Goal: Task Accomplishment & Management: Manage account settings

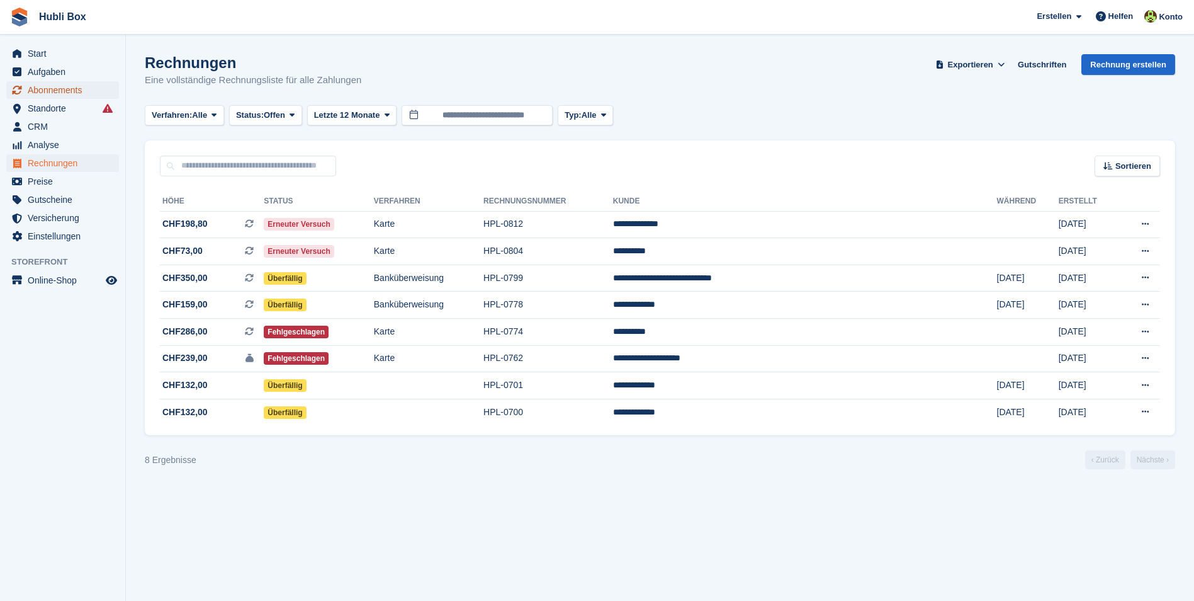
drag, startPoint x: 0, startPoint y: 0, endPoint x: 67, endPoint y: 96, distance: 117.2
click at [67, 96] on span "Abonnements" at bounding box center [66, 90] width 76 height 18
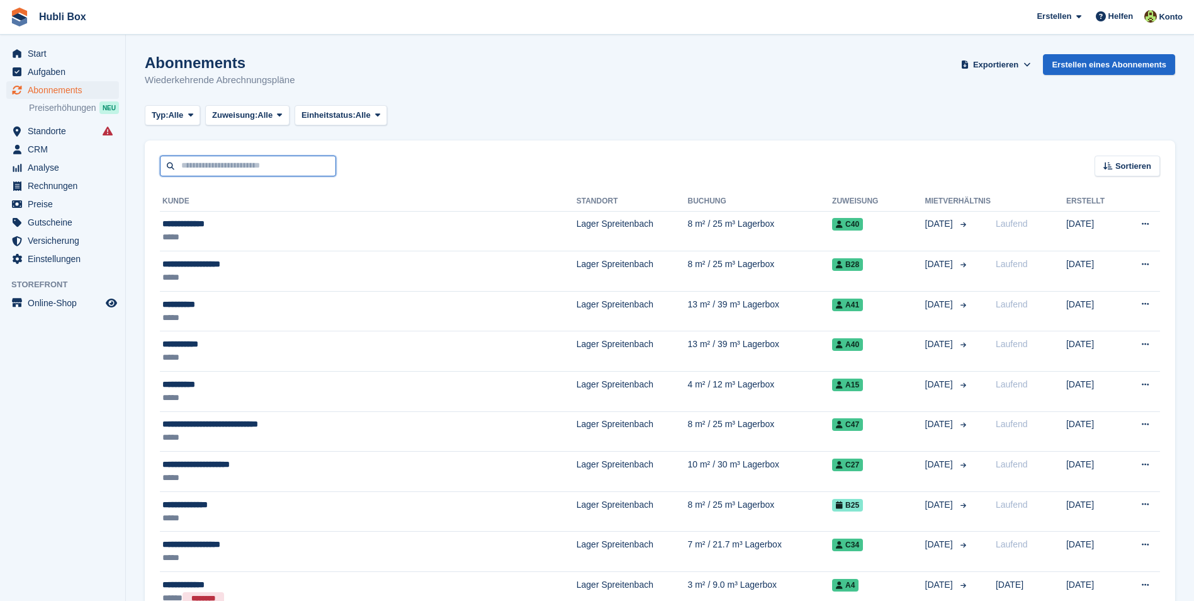
click at [261, 173] on input "text" at bounding box center [248, 165] width 176 height 21
type input "*****"
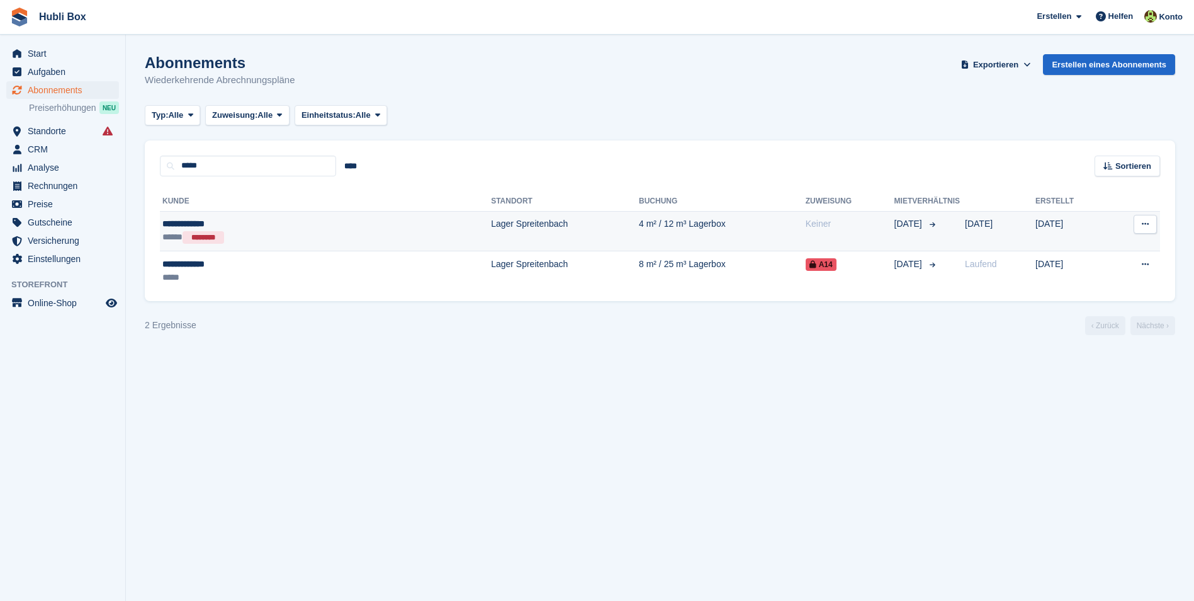
click at [181, 227] on div "**********" at bounding box center [247, 223] width 170 height 13
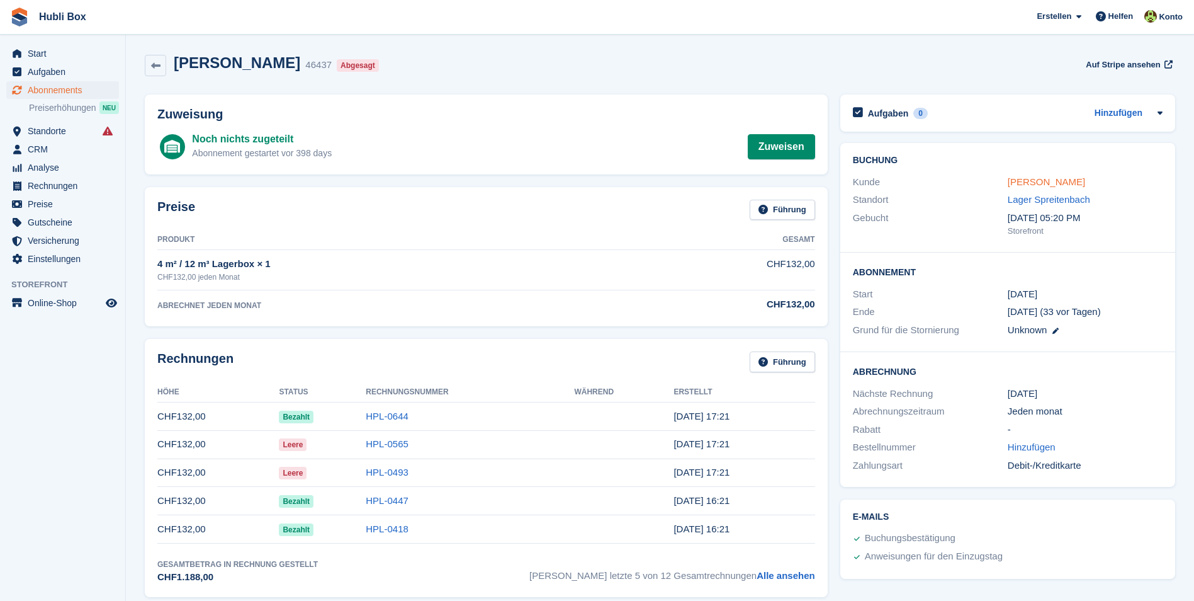
click at [1034, 183] on link "braga patrick" at bounding box center [1046, 181] width 77 height 11
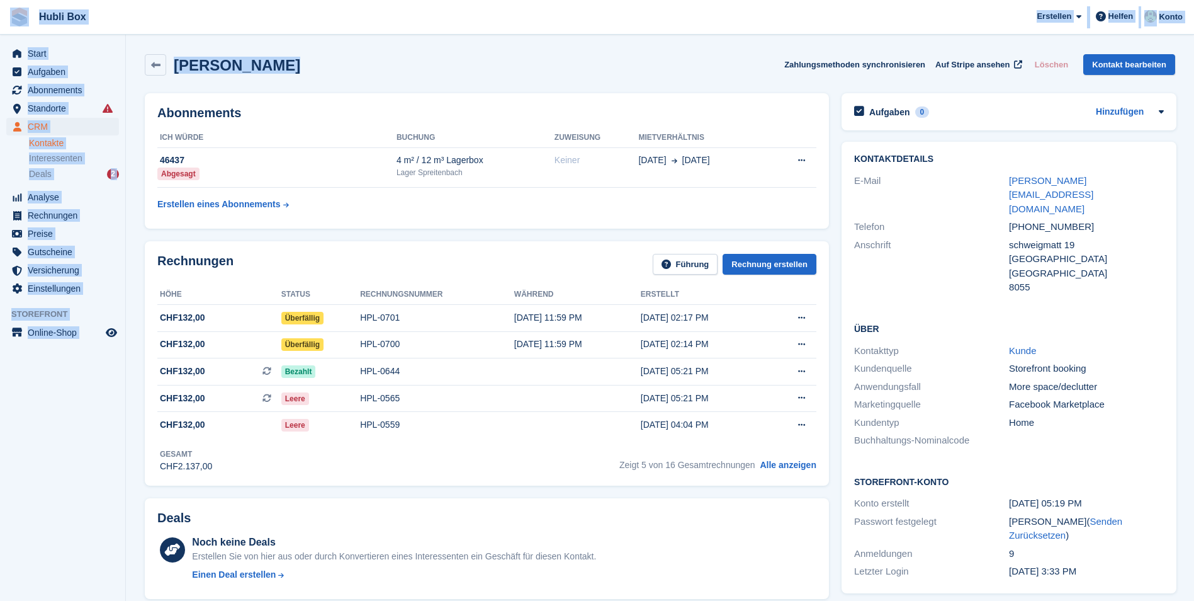
drag, startPoint x: 318, startPoint y: 71, endPoint x: 9, endPoint y: 21, distance: 313.1
click at [369, 71] on div "braga patrick Zahlungsmethoden synchronisieren Auf Stripe ansehen Löschen Konta…" at bounding box center [660, 64] width 1030 height 21
drag, startPoint x: 369, startPoint y: 71, endPoint x: 18, endPoint y: 7, distance: 357.0
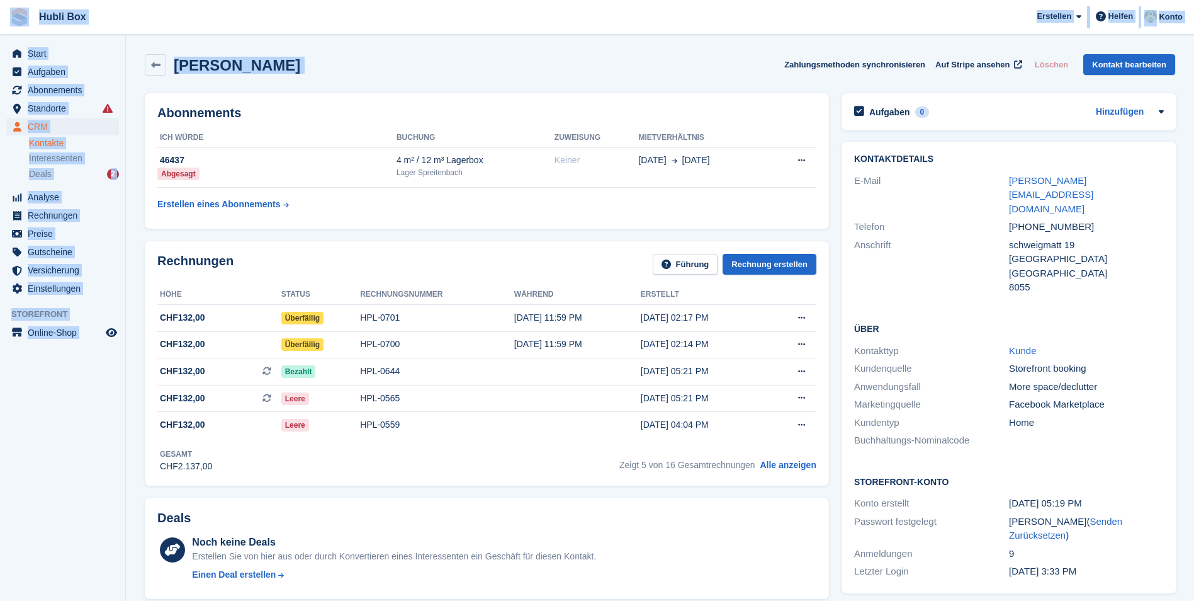
click at [241, 23] on span "Hubli Box Erstellen Abonnement Rechnung Kontakt Deal Rabatt Seite Helfen Chat-S…" at bounding box center [597, 17] width 1194 height 34
drag, startPoint x: 309, startPoint y: 59, endPoint x: 11, endPoint y: 11, distance: 301.6
click at [203, 28] on span "Hubli Box Erstellen Abonnement Rechnung Kontakt Deal Rabatt Seite Helfen Chat-S…" at bounding box center [597, 17] width 1194 height 34
drag, startPoint x: 281, startPoint y: 62, endPoint x: 17, endPoint y: 14, distance: 268.1
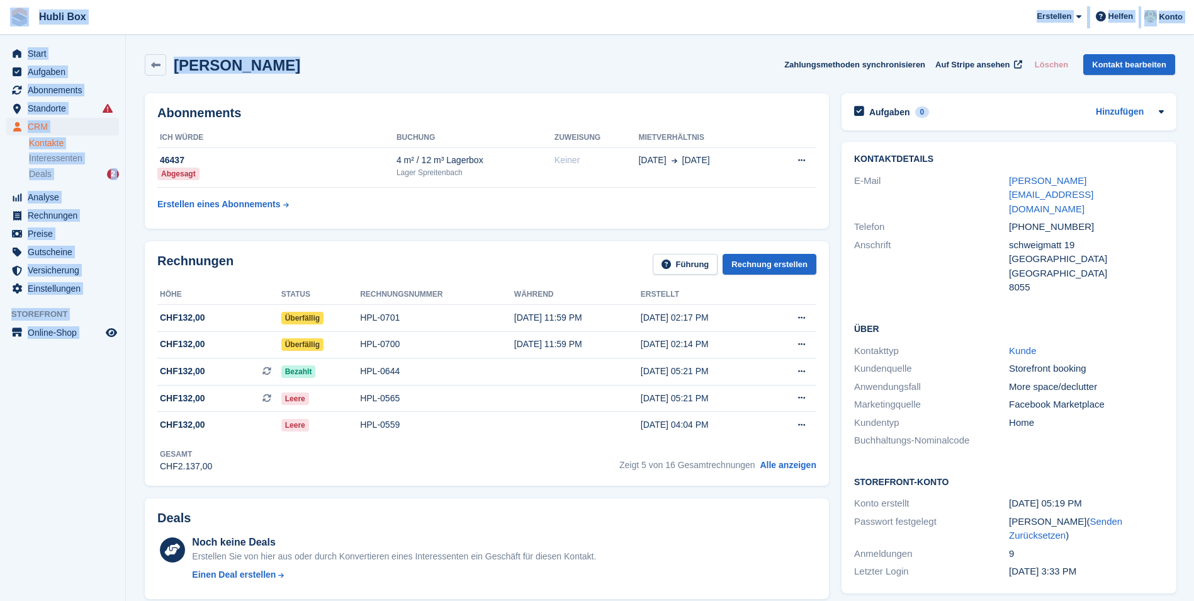
click at [170, 13] on span "Hubli Box Erstellen Abonnement Rechnung Kontakt Deal Rabatt Seite Helfen Chat-S…" at bounding box center [597, 17] width 1194 height 34
drag, startPoint x: 309, startPoint y: 58, endPoint x: 13, endPoint y: 5, distance: 300.5
click at [172, 12] on span "Hubli Box Erstellen Abonnement Rechnung Kontakt Deal Rabatt Seite Helfen Chat-S…" at bounding box center [597, 17] width 1194 height 34
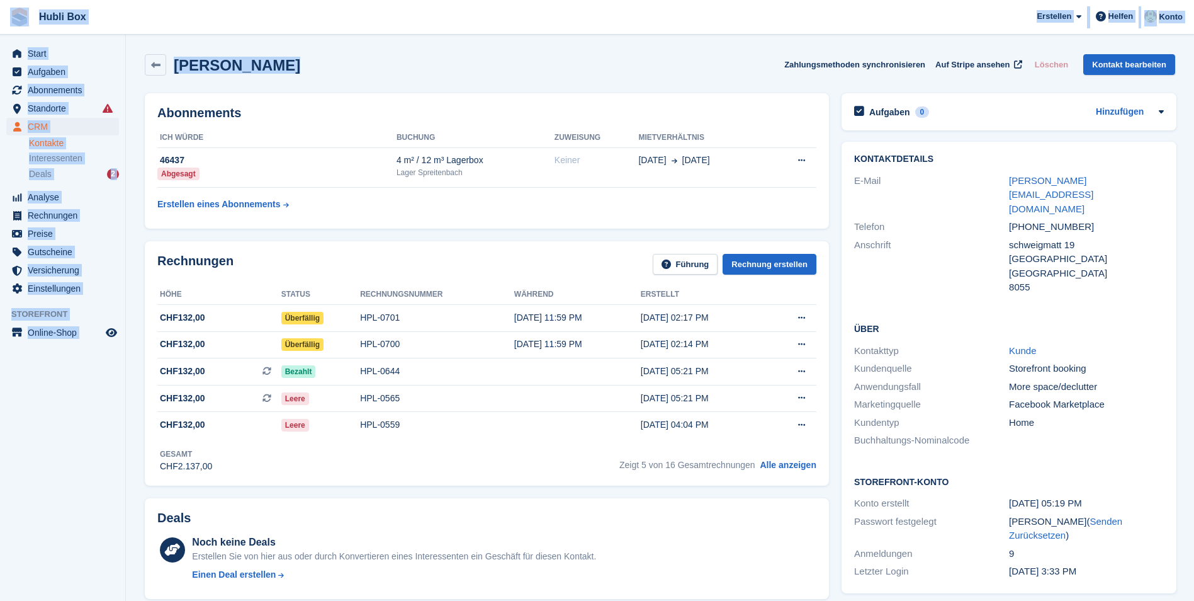
drag, startPoint x: 274, startPoint y: 60, endPoint x: 18, endPoint y: 33, distance: 257.6
click at [254, 18] on span "Hubli Box Erstellen Abonnement Rechnung Kontakt Deal Rabatt Seite Helfen Chat-S…" at bounding box center [597, 17] width 1194 height 34
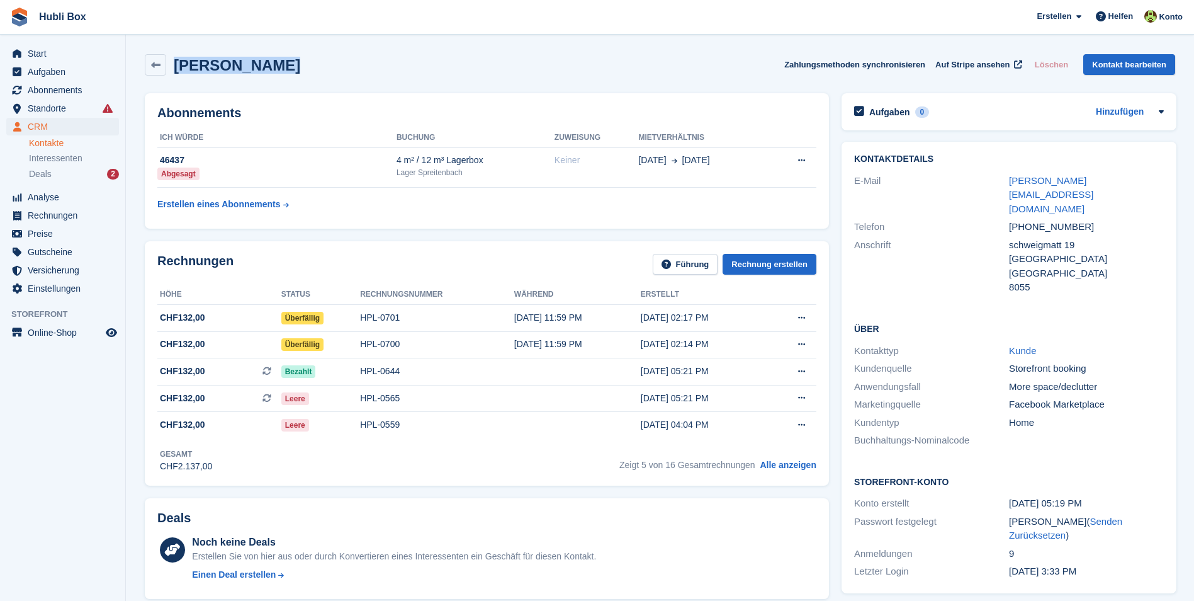
drag, startPoint x: 278, startPoint y: 72, endPoint x: -1, endPoint y: 21, distance: 283.4
click at [0, 21] on html "Hubli Box Erstellen Abonnement Rechnung Kontakt Deal Rabatt Seite Helfen Chat-S…" at bounding box center [597, 300] width 1194 height 601
click at [389, 71] on div "braga patrick Zahlungsmethoden synchronisieren Auf Stripe ansehen Löschen Konta…" at bounding box center [660, 64] width 1030 height 21
